Goal: Information Seeking & Learning: Learn about a topic

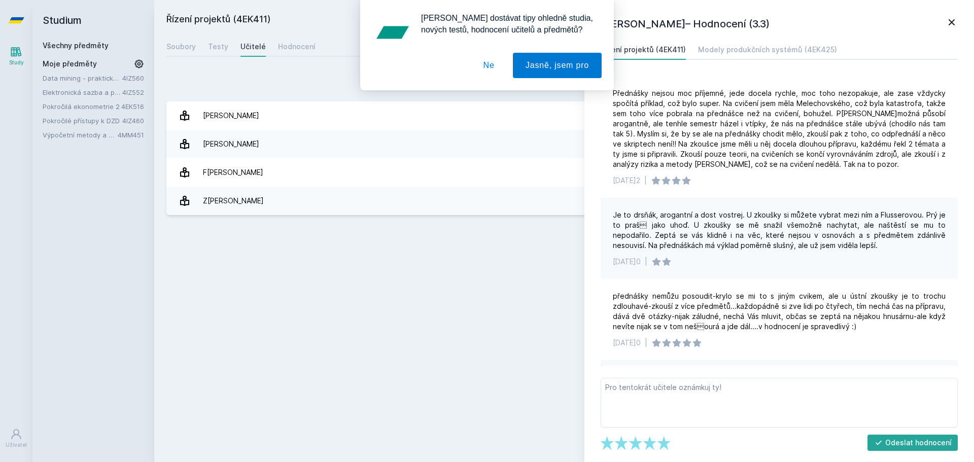
drag, startPoint x: 488, startPoint y: 65, endPoint x: 481, endPoint y: 67, distance: 6.9
click at [488, 65] on button "Ne" at bounding box center [489, 65] width 37 height 25
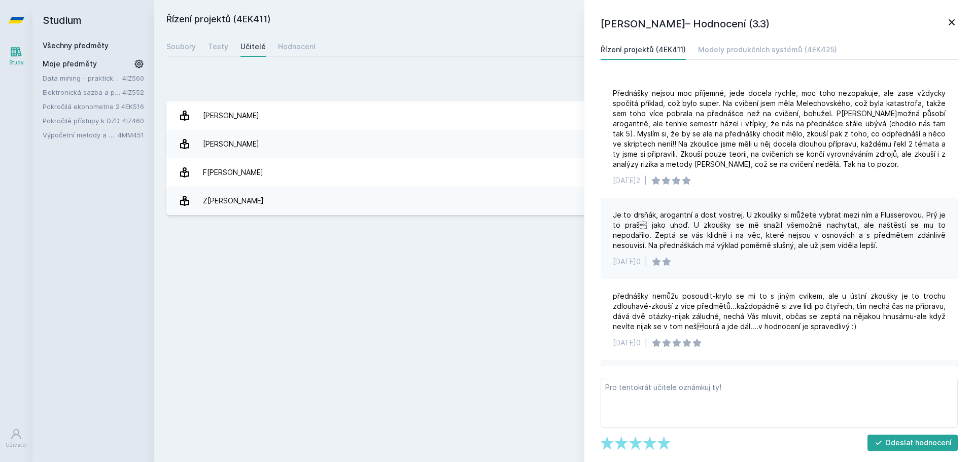
click at [138, 62] on icon at bounding box center [139, 64] width 10 height 10
click at [141, 78] on icon at bounding box center [140, 78] width 8 height 8
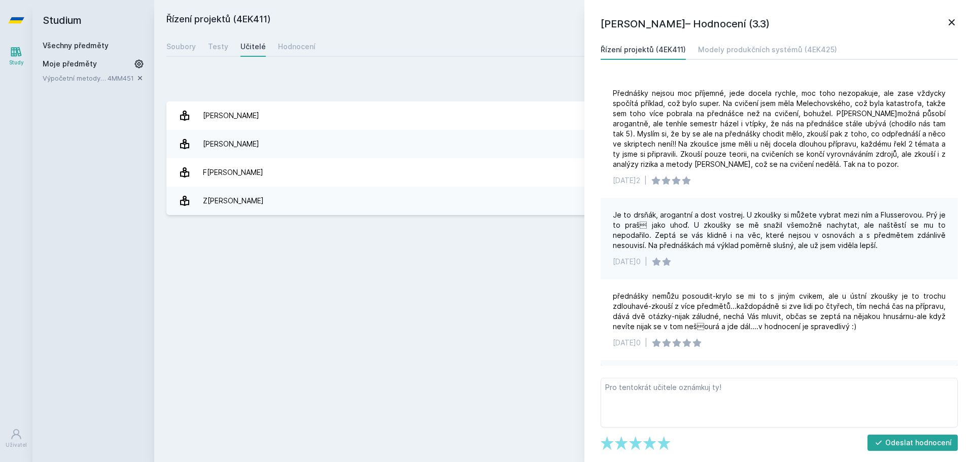
click at [141, 78] on icon at bounding box center [140, 78] width 8 height 8
click at [79, 45] on link "Všechny předměty" at bounding box center [76, 45] width 66 height 9
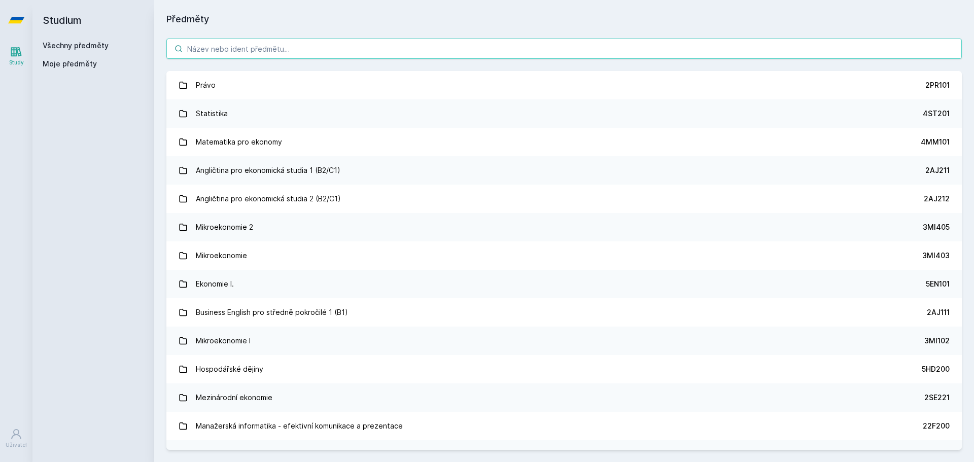
click at [237, 48] on input "search" at bounding box center [563, 49] width 795 height 20
click at [209, 39] on input "search" at bounding box center [563, 49] width 795 height 20
click at [212, 47] on input "search" at bounding box center [563, 49] width 795 height 20
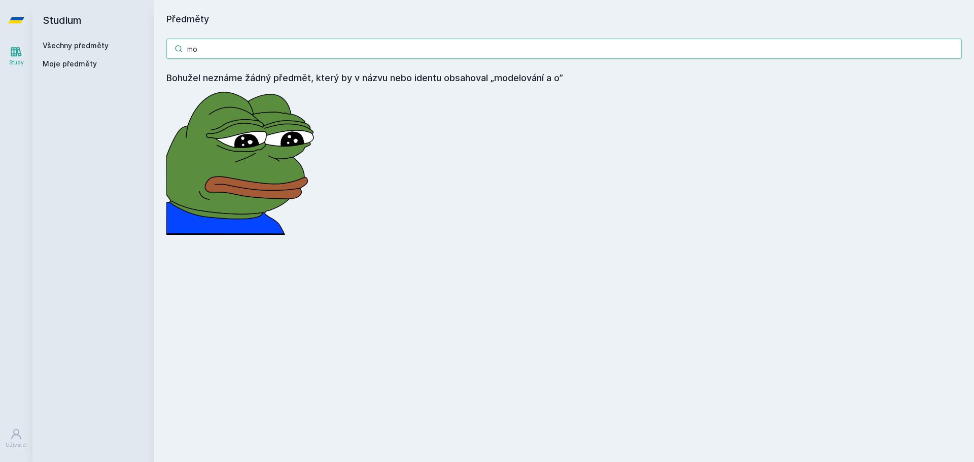
type input "m"
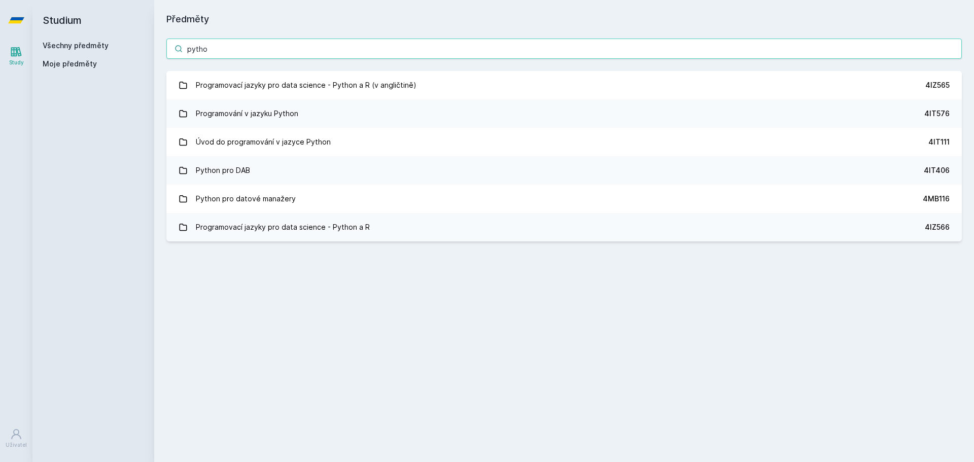
drag, startPoint x: 221, startPoint y: 49, endPoint x: 99, endPoint y: 68, distance: 123.3
click at [101, 68] on div "Studium Všechny předměty Moje předměty Předměty pytho Programovací jazyky pro d…" at bounding box center [502, 231] width 941 height 462
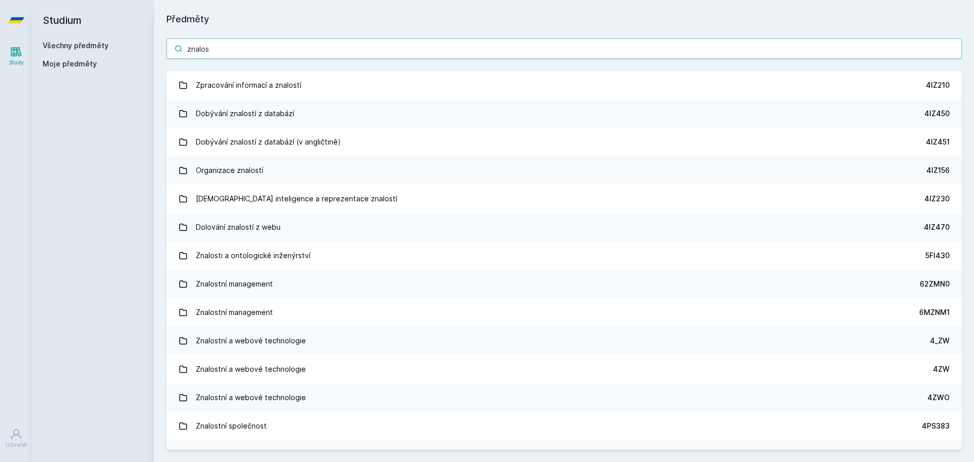
type input "znalos"
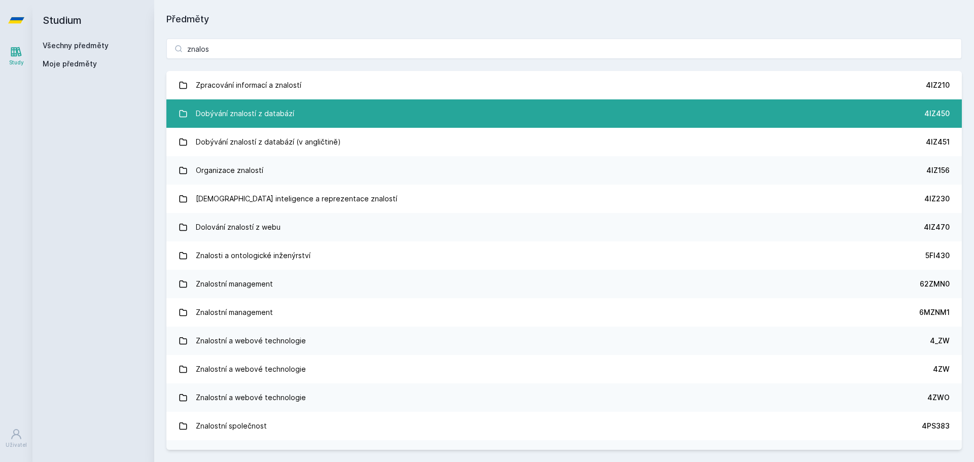
click at [235, 116] on div "Dobývání znalostí z databází" at bounding box center [245, 113] width 98 height 20
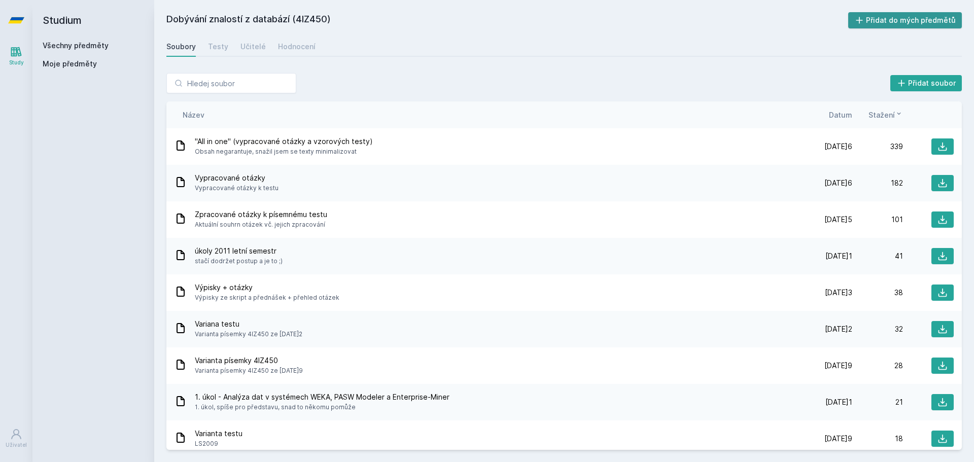
click at [917, 20] on button "Přidat do mých předmětů" at bounding box center [905, 20] width 114 height 16
click at [215, 86] on input "search" at bounding box center [231, 83] width 130 height 20
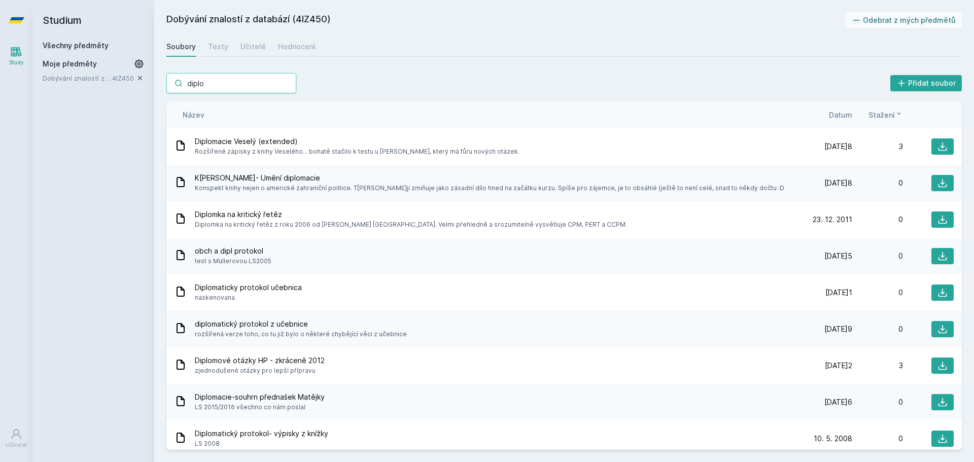
type input "diplo"
drag, startPoint x: 76, startPoint y: 49, endPoint x: 138, endPoint y: 41, distance: 63.5
click at [76, 49] on link "Všechny předměty" at bounding box center [76, 45] width 66 height 9
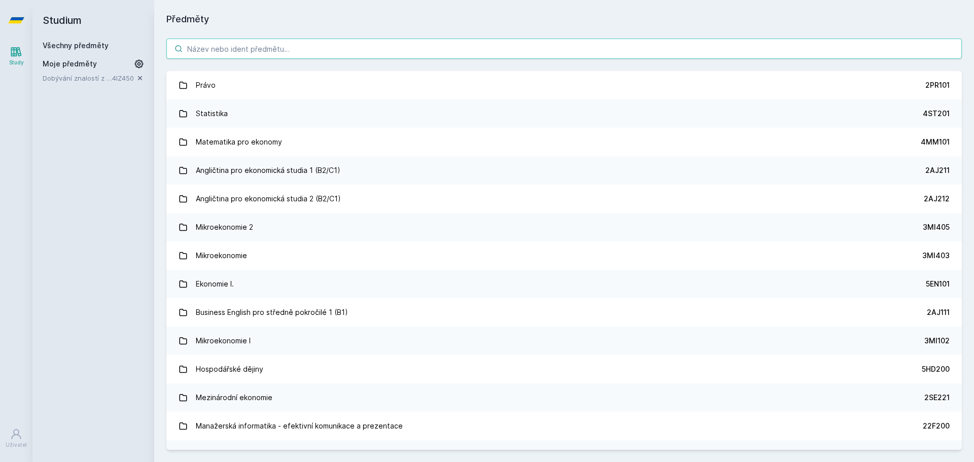
click at [234, 49] on input "search" at bounding box center [563, 49] width 795 height 20
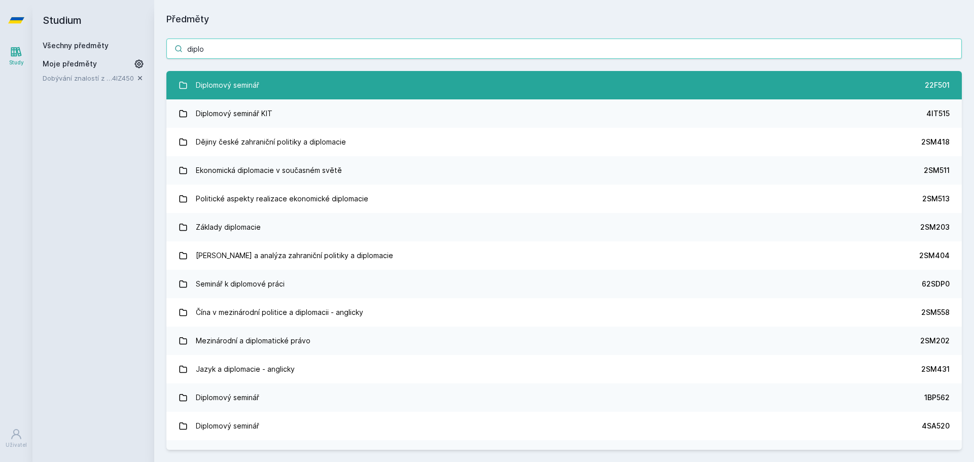
type input "diplo"
click at [257, 81] on div "Diplomový seminář" at bounding box center [227, 85] width 63 height 20
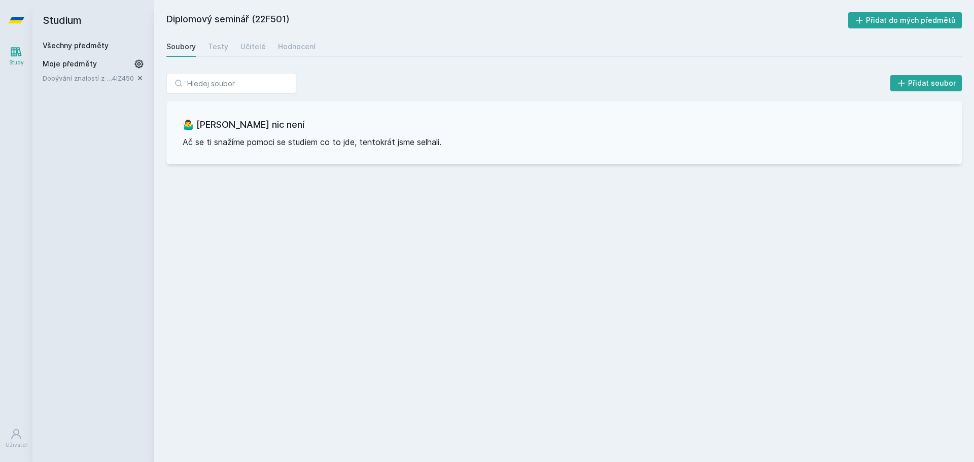
click at [80, 44] on link "Všechny předměty" at bounding box center [76, 45] width 66 height 9
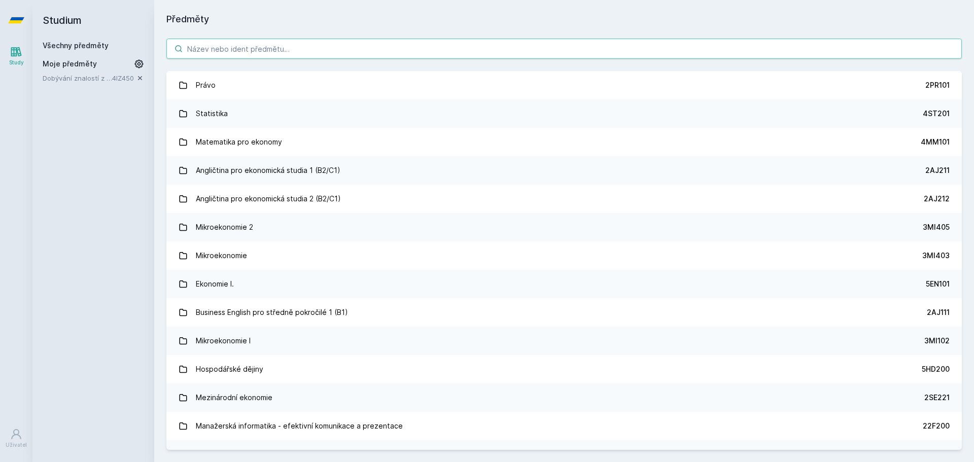
click at [204, 47] on input "search" at bounding box center [563, 49] width 795 height 20
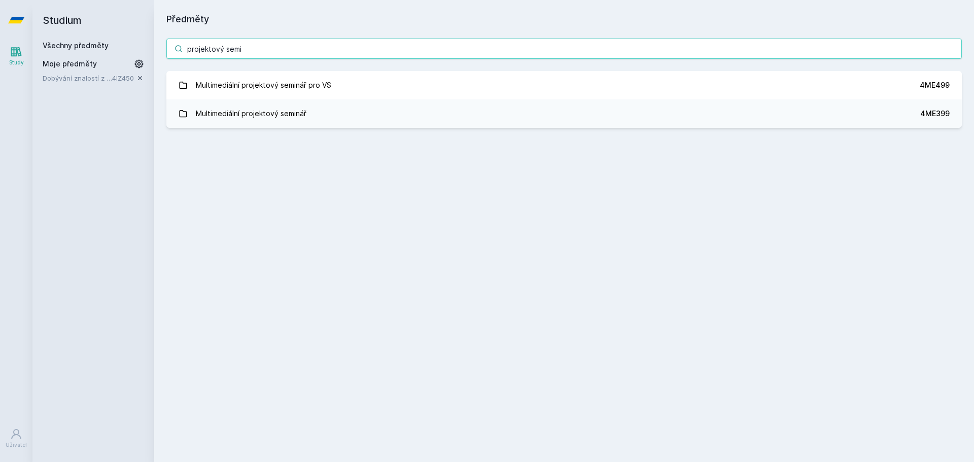
type input "projektový semi"
click at [85, 83] on div "Studium Všechny předměty Moje předměty Dobývání znalostí z databází 4IZ450" at bounding box center [93, 231] width 122 height 462
click at [82, 76] on link "Dobývání znalostí z databází" at bounding box center [77, 78] width 69 height 10
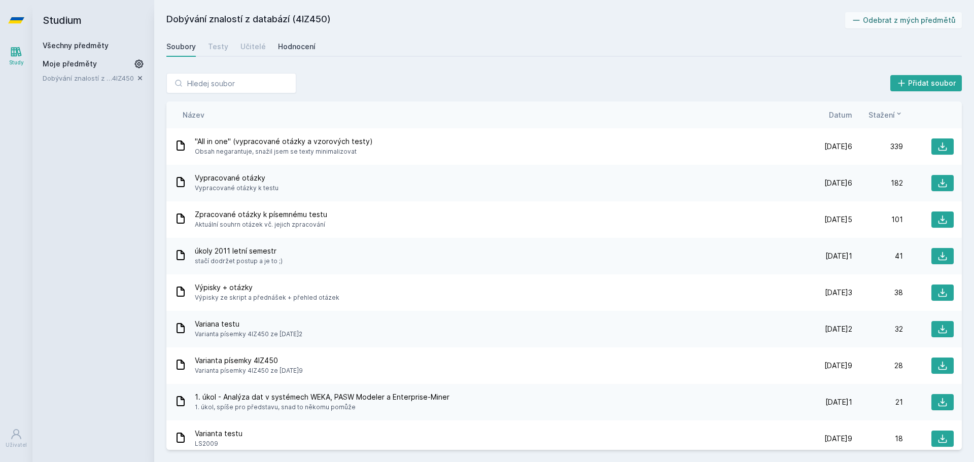
click at [290, 48] on div "Hodnocení" at bounding box center [297, 47] width 38 height 10
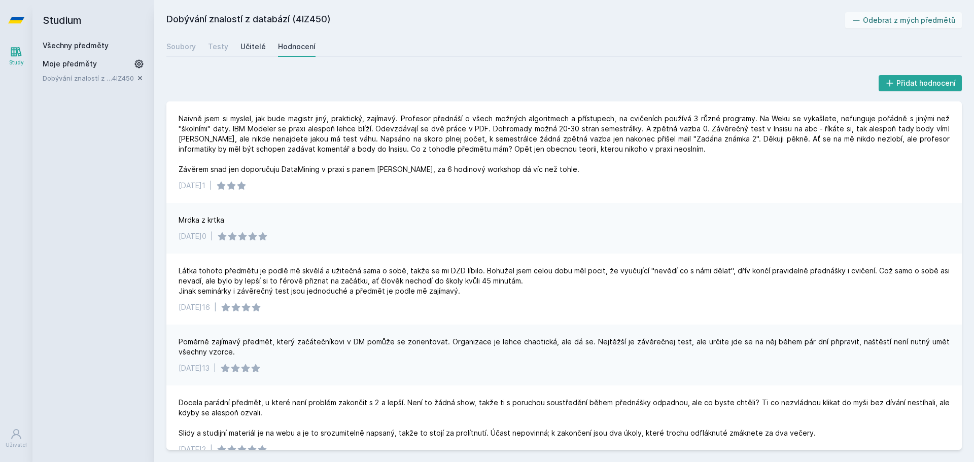
click at [251, 43] on div "Učitelé" at bounding box center [252, 47] width 25 height 10
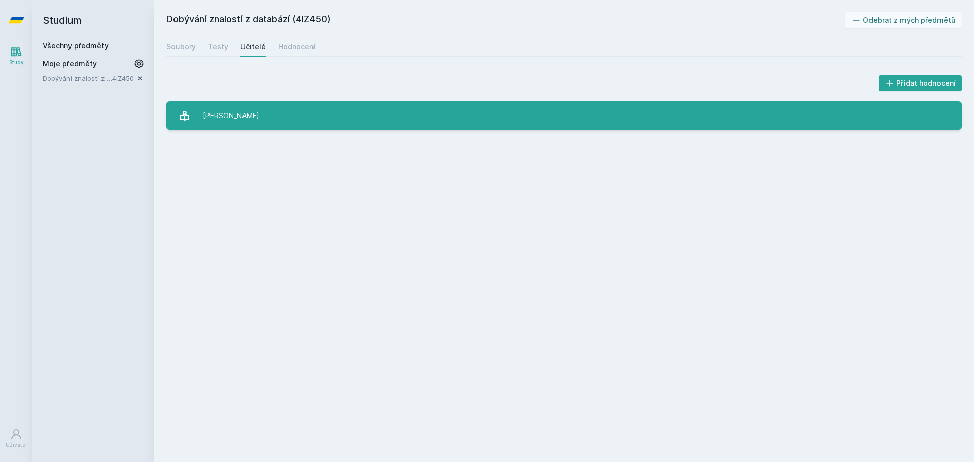
click at [214, 110] on div "[PERSON_NAME]" at bounding box center [231, 115] width 56 height 20
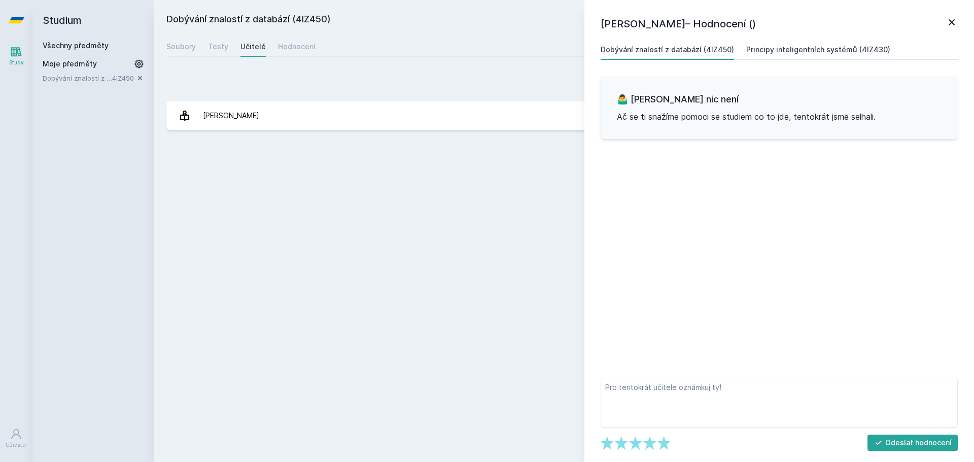
click at [819, 51] on div "Principy inteligentních systémů (4IZ430)" at bounding box center [818, 50] width 144 height 10
click at [654, 47] on div "Dobývání znalostí z databází (4IZ450)" at bounding box center [666, 50] width 133 height 10
click at [202, 51] on div "Soubory Testy Učitelé Hodnocení" at bounding box center [563, 47] width 795 height 20
click at [208, 50] on div "Testy" at bounding box center [218, 47] width 20 height 10
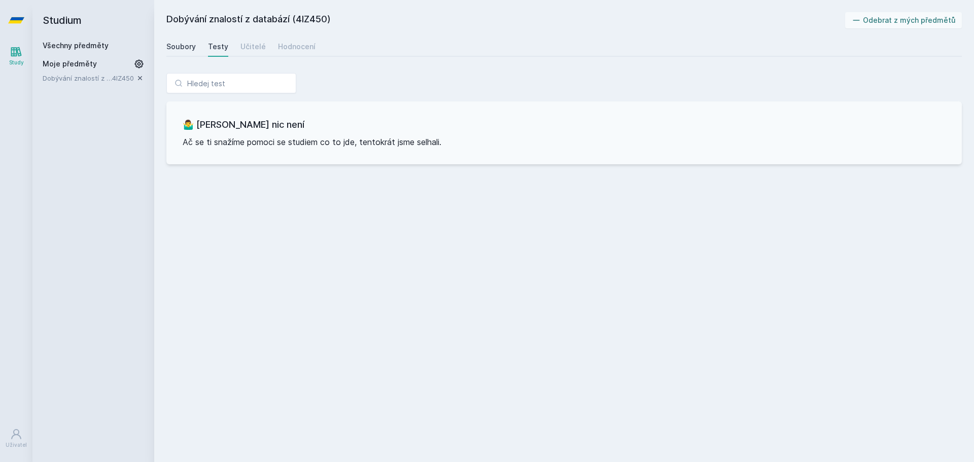
click at [185, 48] on div "Soubory" at bounding box center [180, 47] width 29 height 10
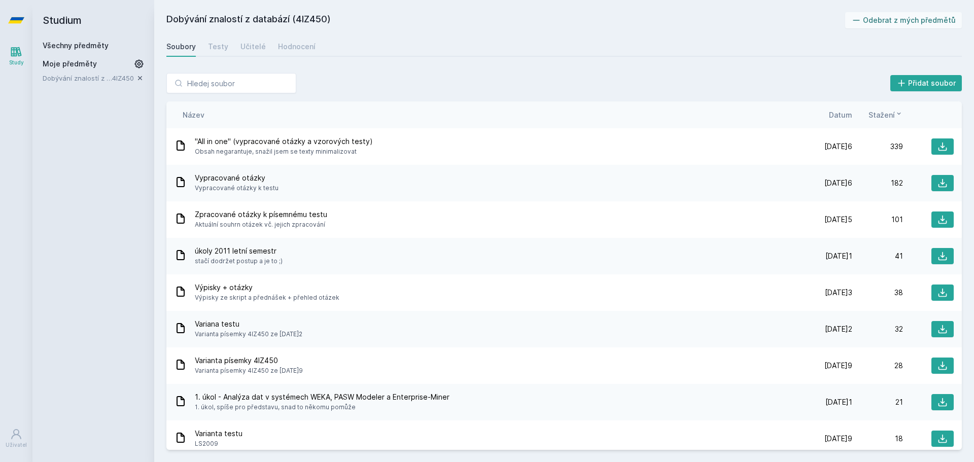
click at [834, 114] on span "Datum" at bounding box center [840, 115] width 23 height 11
